Goal: Complete application form: Complete application form

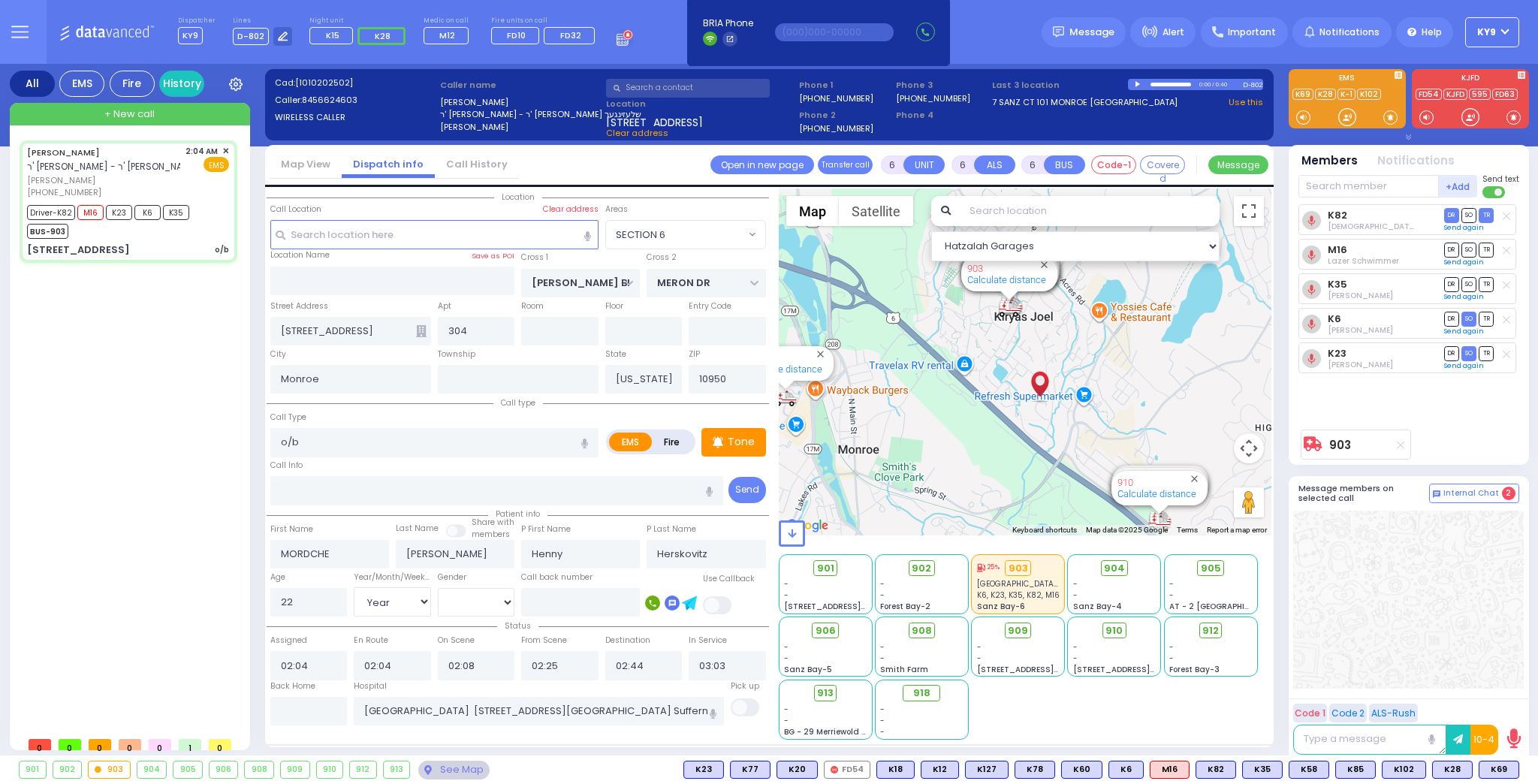
select select "SECTION 6"
select select "Year"
select select "[DEMOGRAPHIC_DATA]"
click at [320, 702] on input "text" at bounding box center [309, 711] width 78 height 29
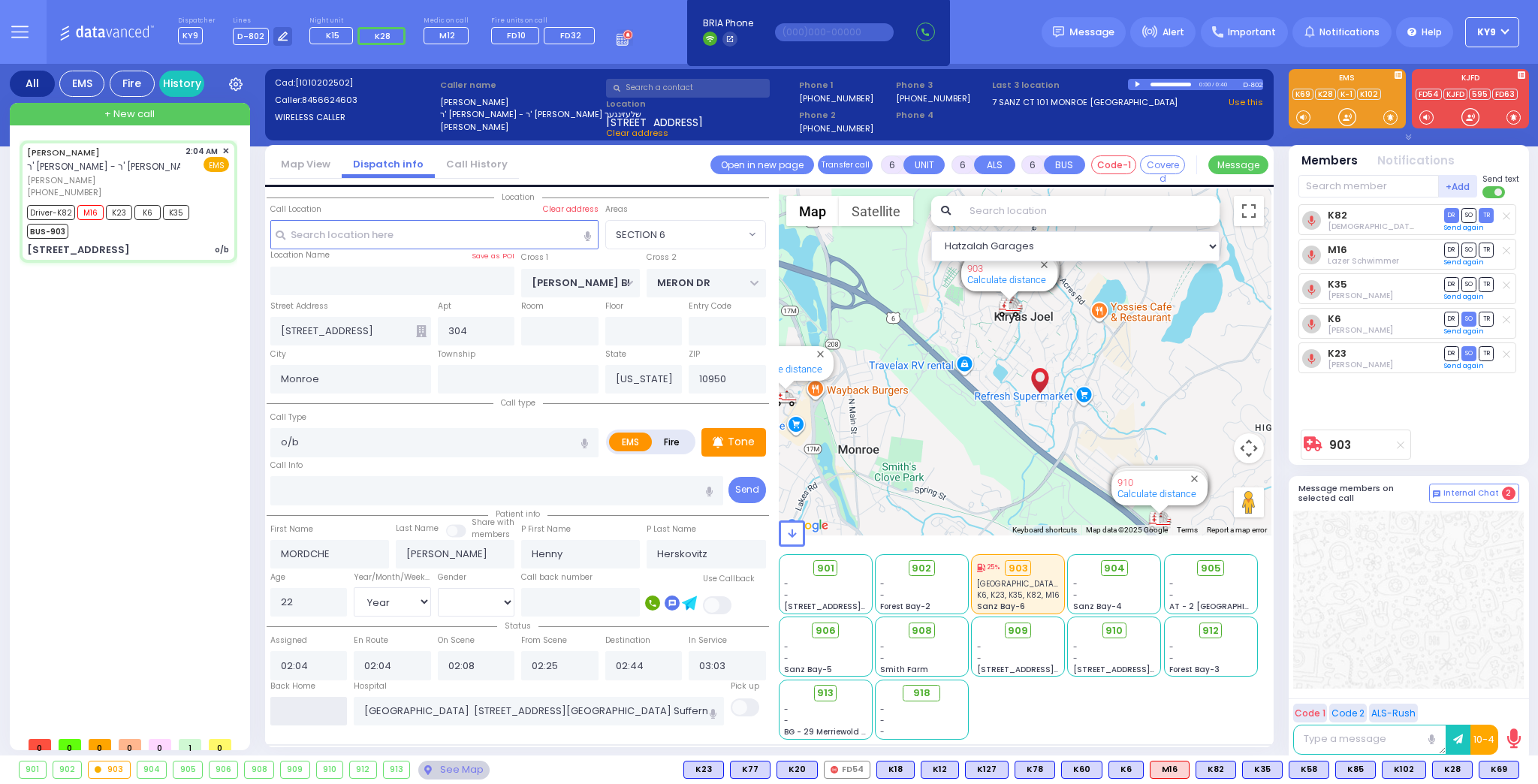
type input "03:46"
select select
radio input "true"
select select
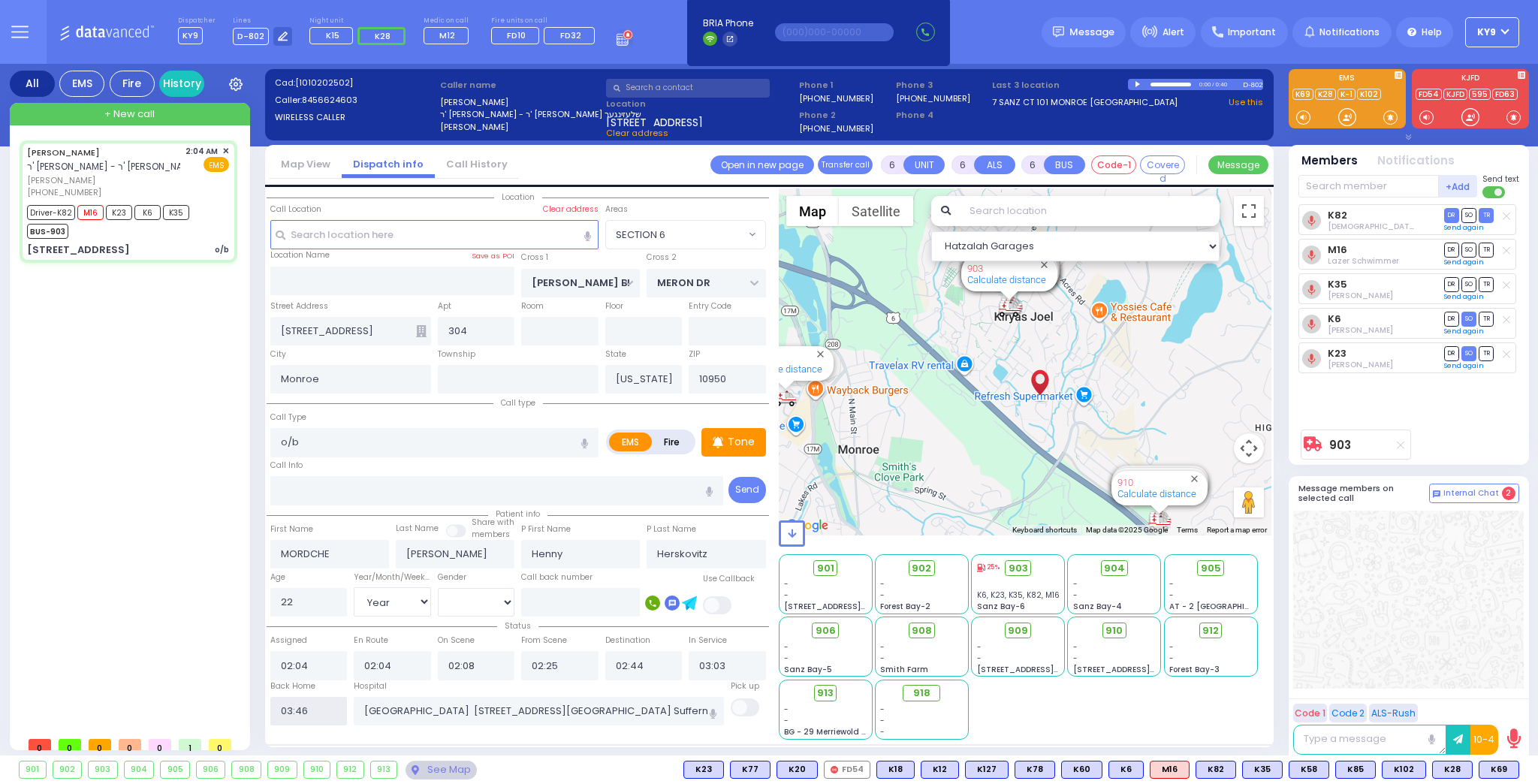
select select
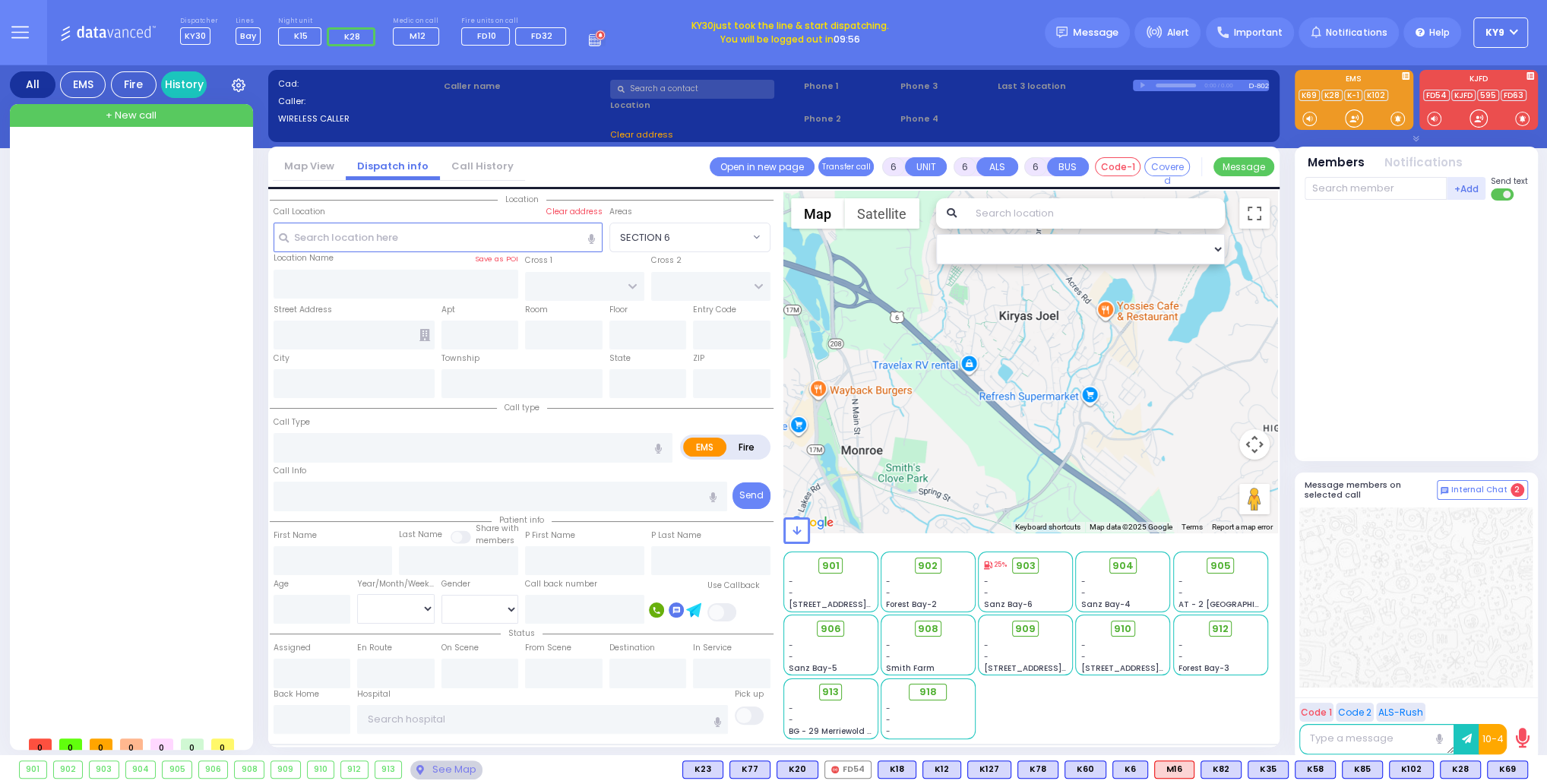
click at [1516, 26] on button "KY9" at bounding box center [1501, 32] width 55 height 31
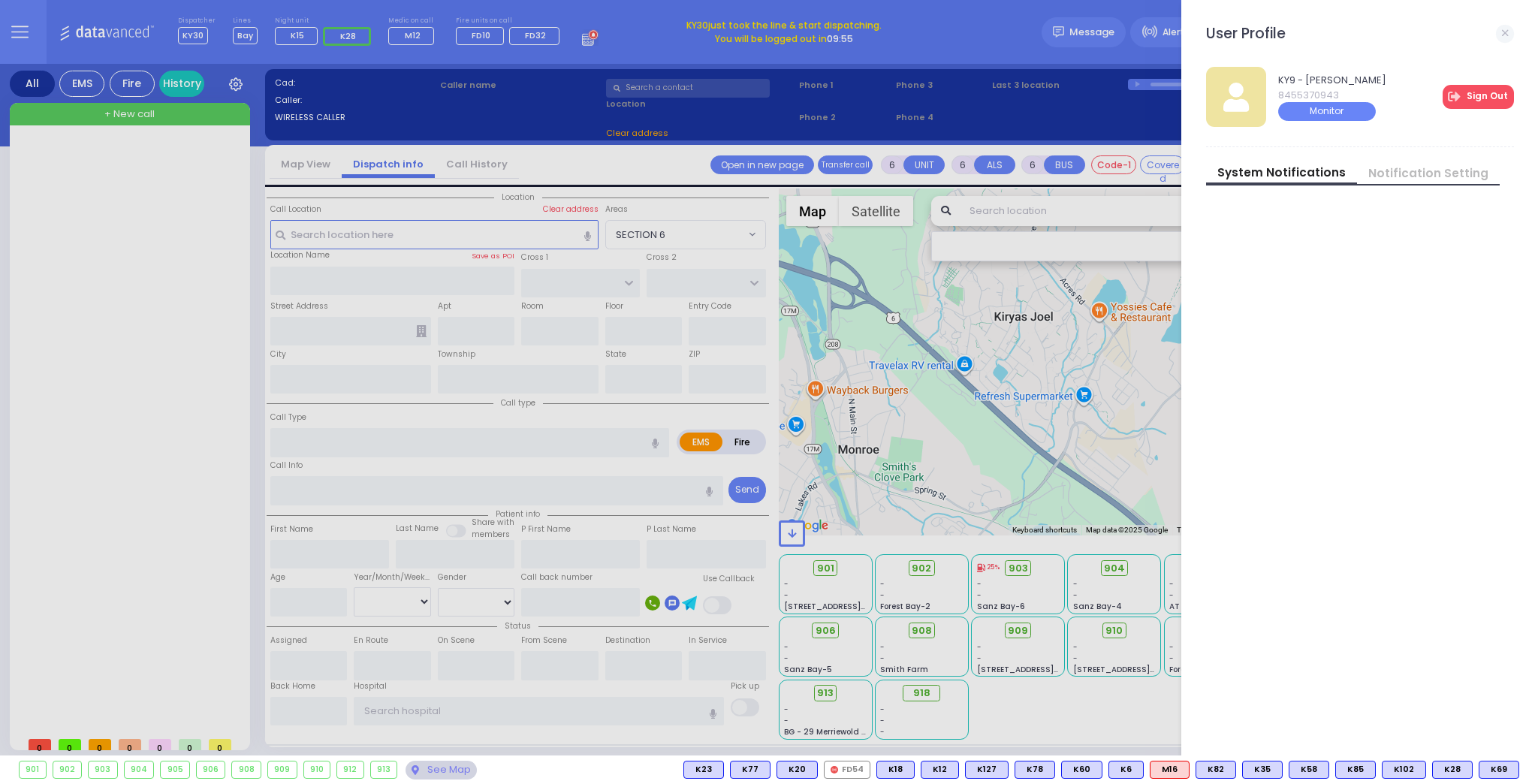
click at [1498, 95] on link "Sign Out" at bounding box center [1478, 96] width 71 height 24
